Goal: Navigation & Orientation: Find specific page/section

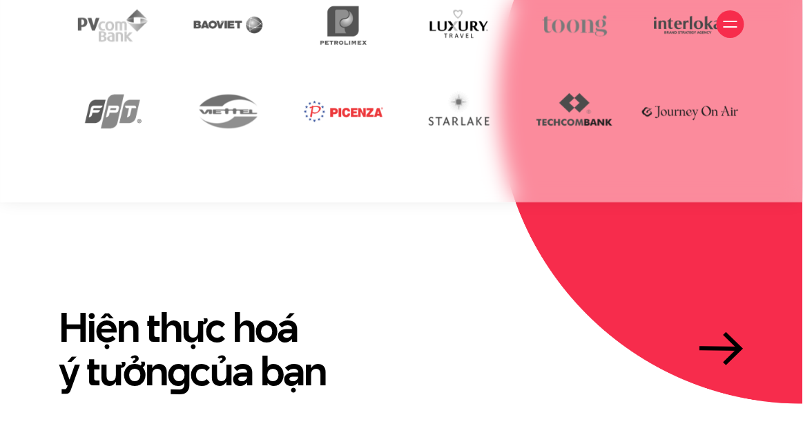
scroll to position [2758, 0]
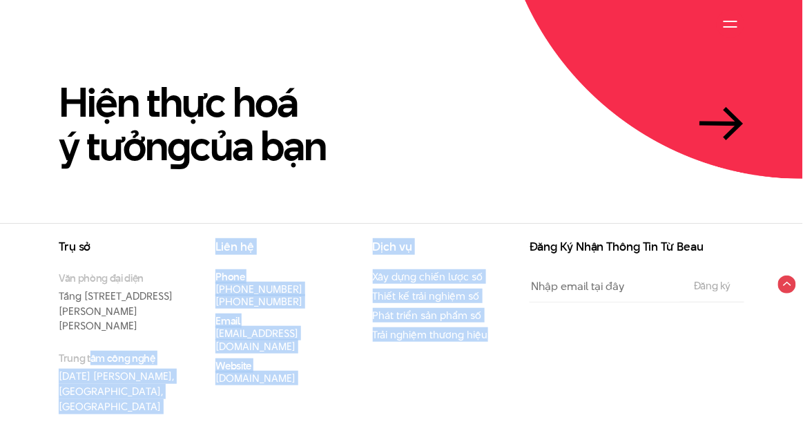
drag, startPoint x: 93, startPoint y: 320, endPoint x: 501, endPoint y: 342, distance: 408.7
click at [500, 342] on div "Trụ sở Văn phòng đại diện Tầng 5, 33 Giang Văn Minh, Kim Mã, Ba Đình, Hà Nội Tr…" at bounding box center [283, 337] width 471 height 193
click at [501, 342] on div "Dịch vụ Xây dựng chiến lược số Thiết kế trải nghiệm số Phát triển sản phẩm số T…" at bounding box center [440, 337] width 157 height 193
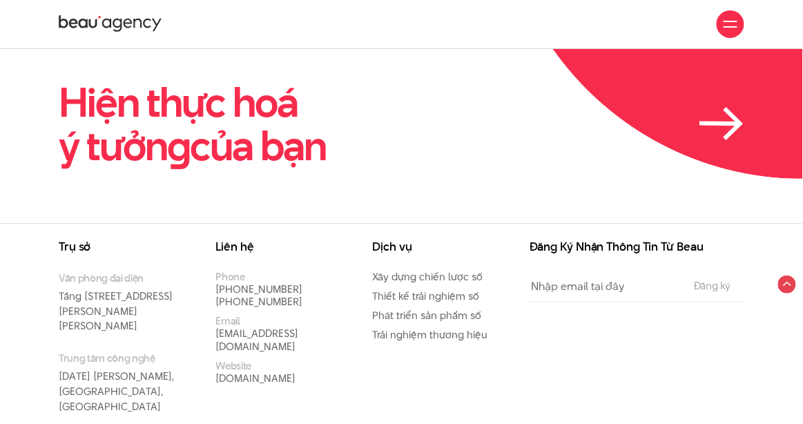
scroll to position [0, 0]
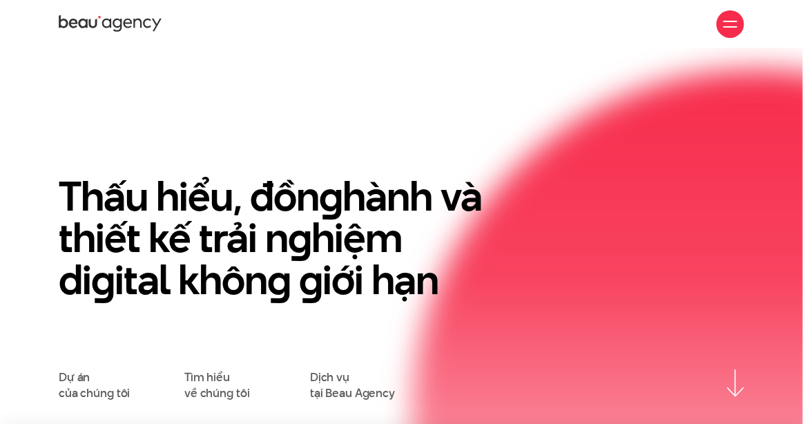
click at [736, 22] on div at bounding box center [731, 24] width 14 height 14
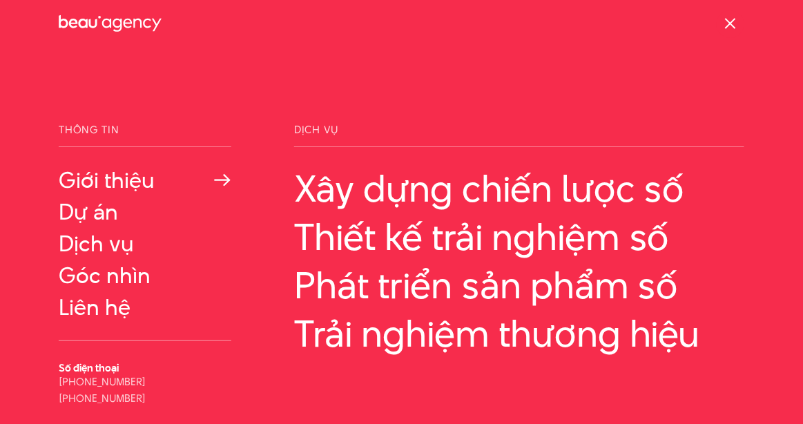
click at [97, 183] on link "Giới thiệu" at bounding box center [145, 180] width 173 height 25
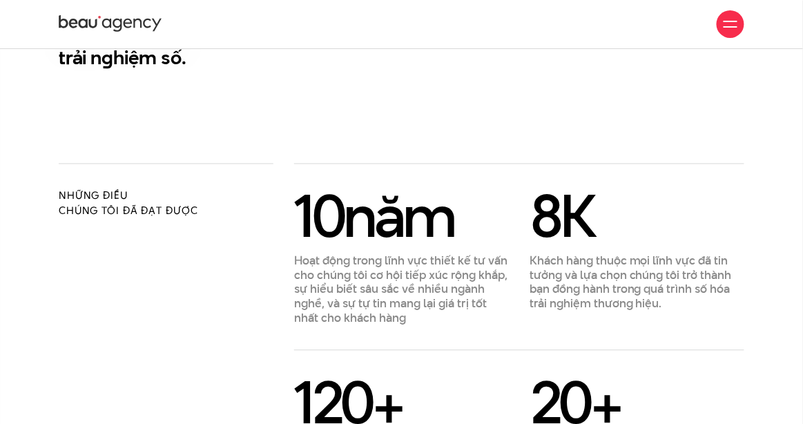
scroll to position [161, 0]
